Goal: Find specific page/section: Find specific page/section

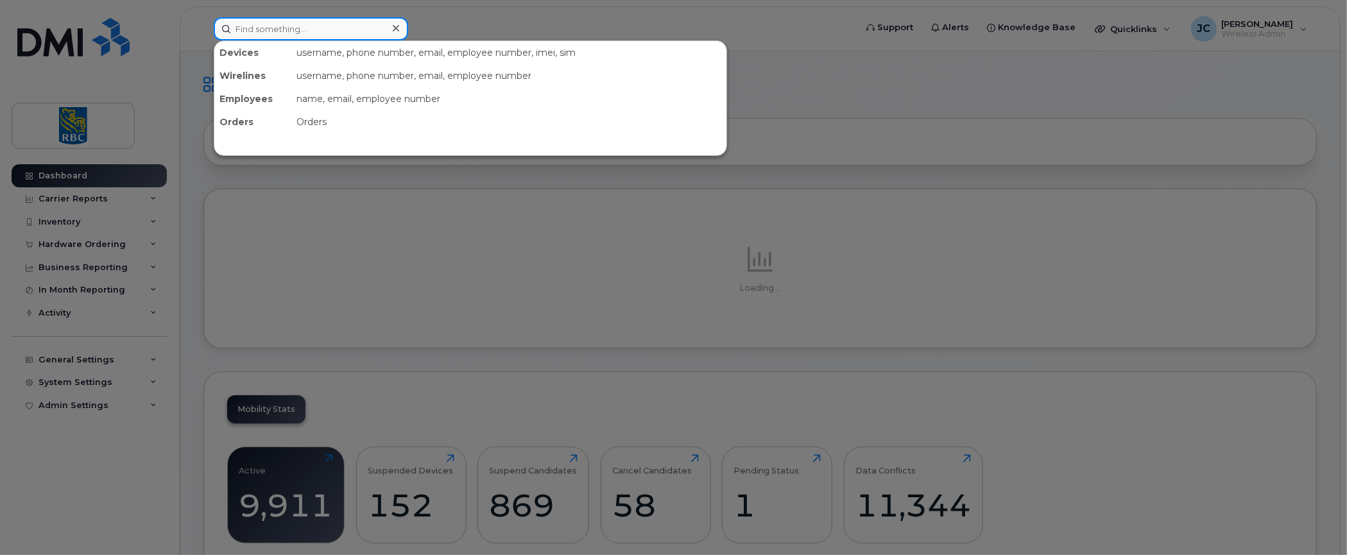
click at [297, 35] on input at bounding box center [311, 28] width 194 height 23
paste input "6472362195"
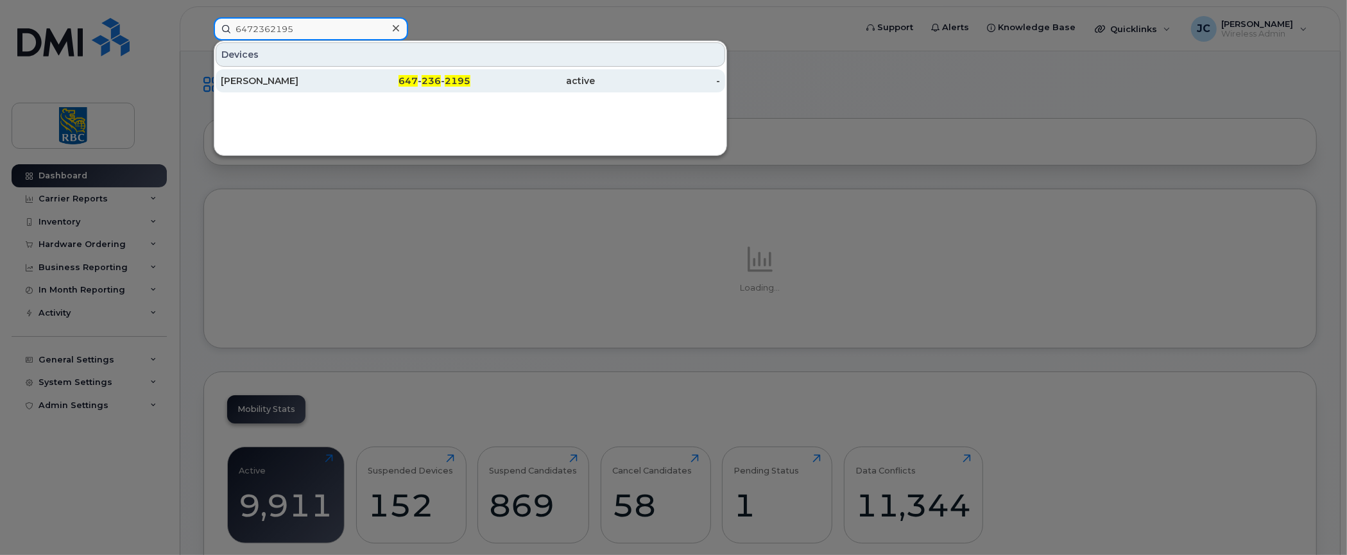
type input "6472362195"
click at [279, 76] on div "[PERSON_NAME]" at bounding box center [283, 80] width 125 height 13
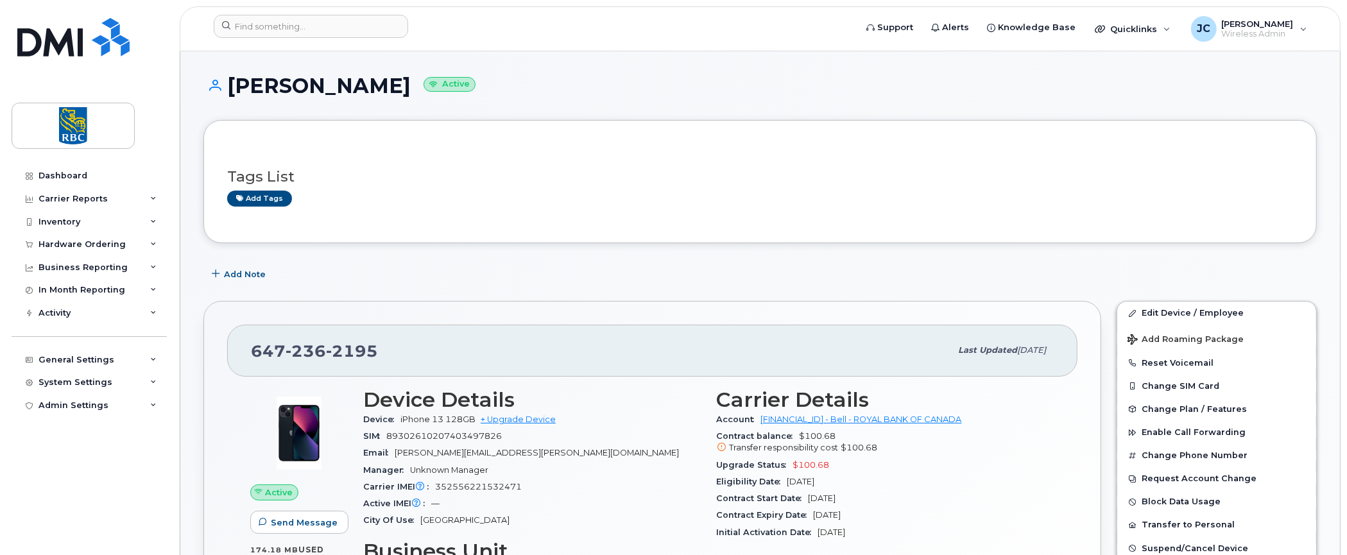
click at [1254, 209] on div "Tags List Add tags" at bounding box center [760, 182] width 1066 height 76
